Goal: Find contact information: Find contact information

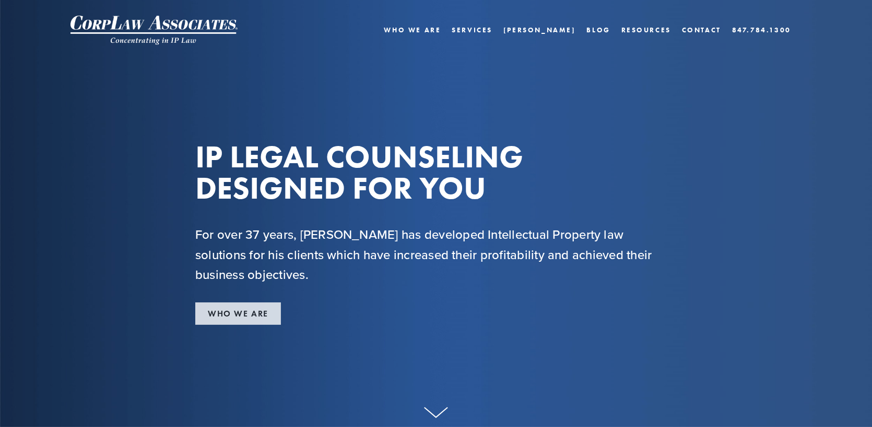
click at [228, 317] on link "WHO WE ARE" at bounding box center [238, 314] width 86 height 22
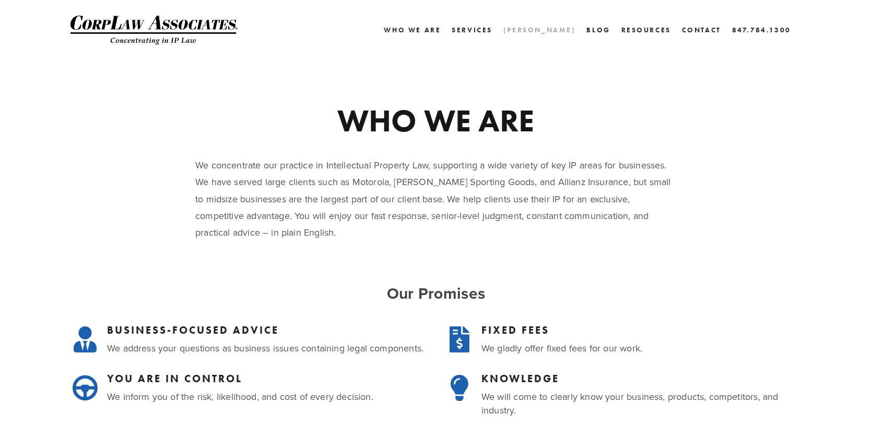
click at [563, 32] on link "[PERSON_NAME]" at bounding box center [539, 29] width 73 height 15
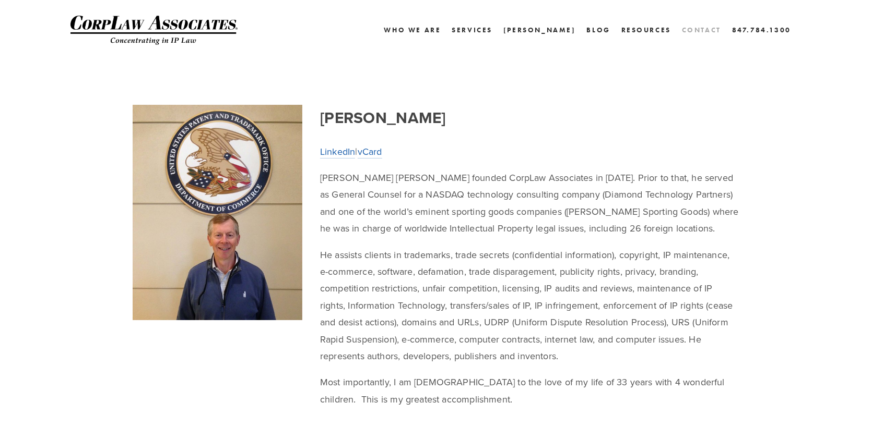
click at [700, 31] on link "Contact" at bounding box center [701, 29] width 39 height 15
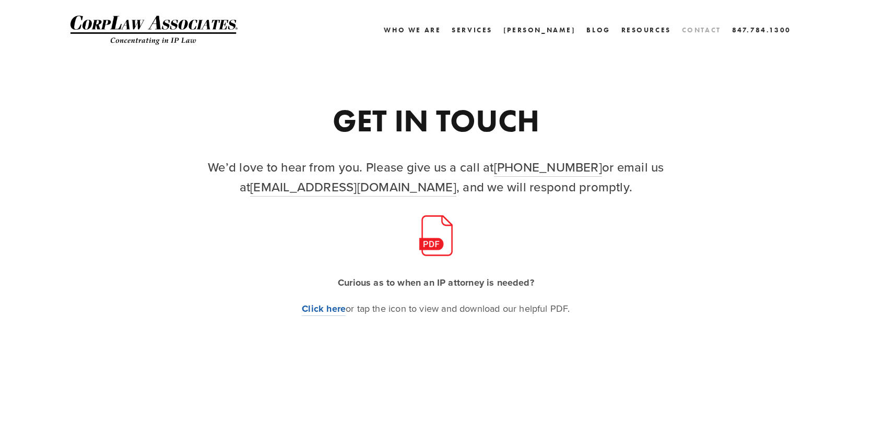
click at [706, 25] on link "Contact" at bounding box center [701, 29] width 39 height 15
click at [441, 28] on link "Who We Are" at bounding box center [412, 29] width 57 height 15
